Goal: Transaction & Acquisition: Subscribe to service/newsletter

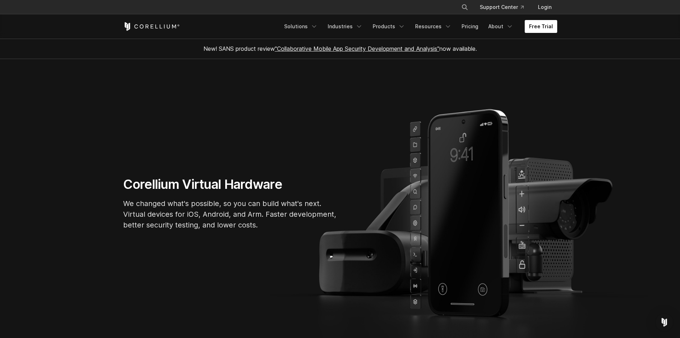
click at [543, 27] on link "Free Trial" at bounding box center [541, 26] width 33 height 13
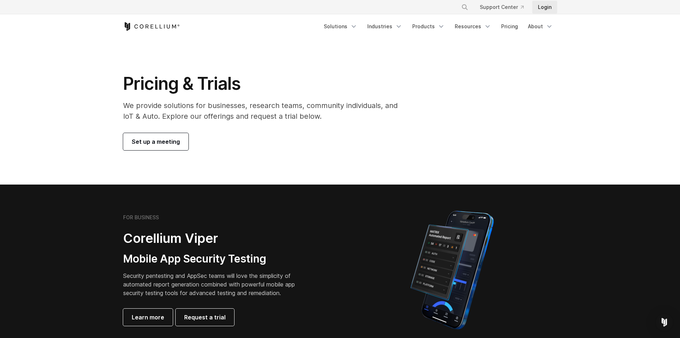
click at [542, 6] on link "Login" at bounding box center [545, 7] width 25 height 13
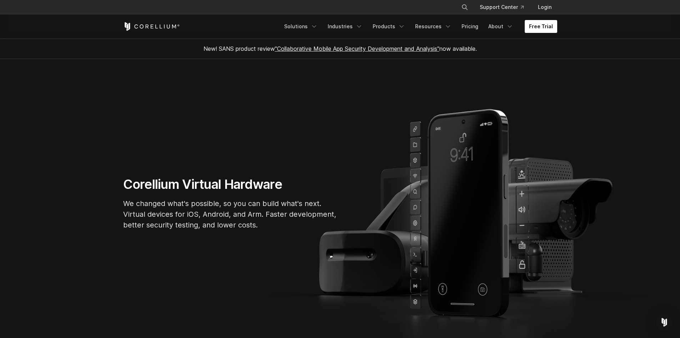
click at [540, 30] on link "Free Trial" at bounding box center [541, 26] width 33 height 13
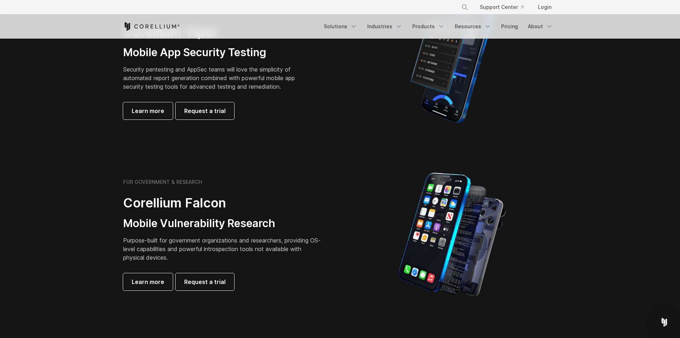
scroll to position [214, 0]
